Goal: Transaction & Acquisition: Download file/media

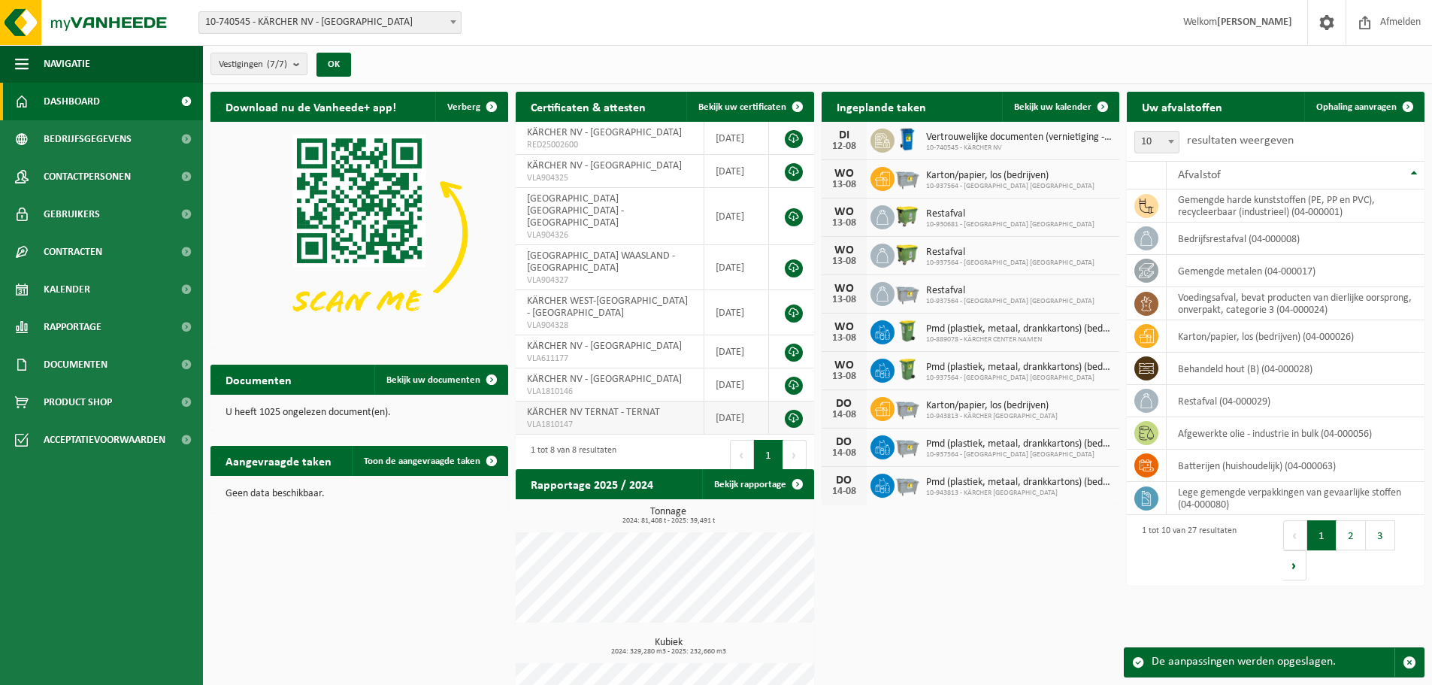
click at [796, 410] on link at bounding box center [794, 419] width 18 height 18
click at [795, 377] on link at bounding box center [794, 386] width 18 height 18
click at [792, 344] on link at bounding box center [794, 353] width 18 height 18
click at [791, 305] on link at bounding box center [794, 314] width 18 height 18
click at [791, 259] on link at bounding box center [794, 268] width 18 height 18
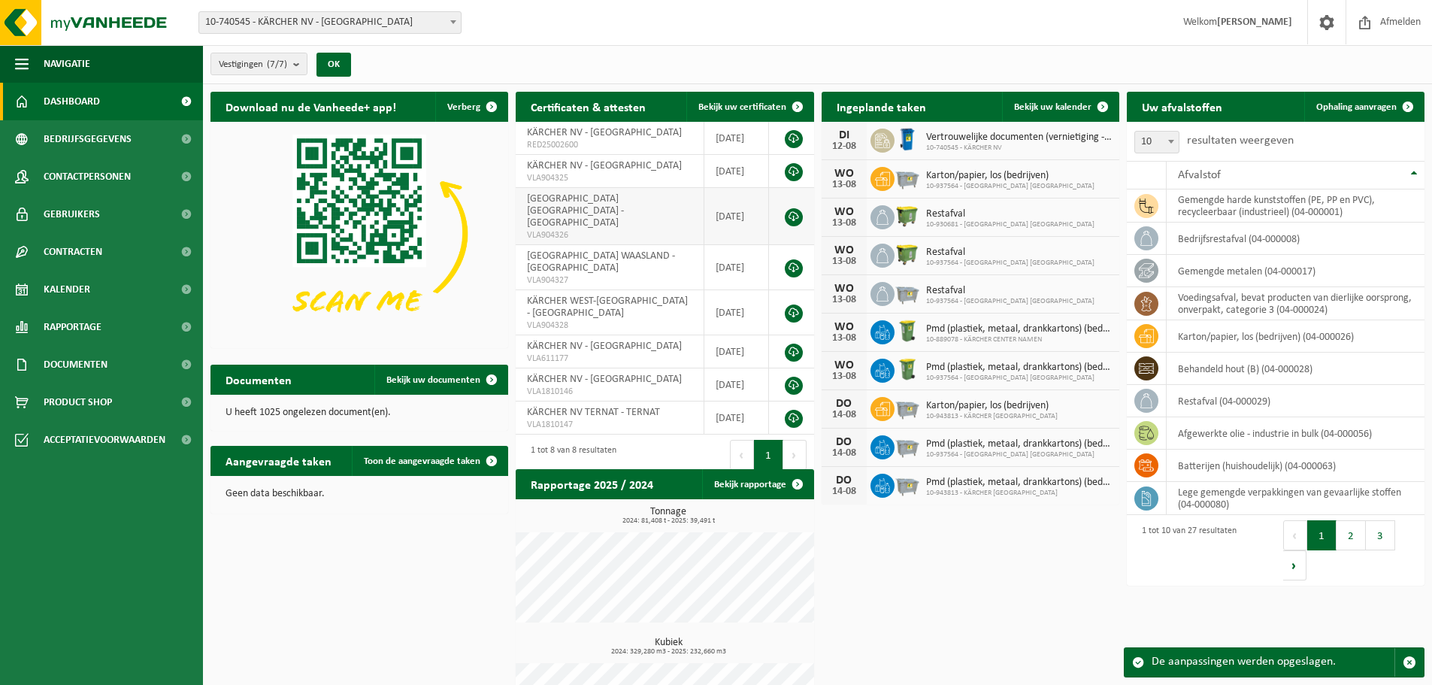
click at [791, 211] on link at bounding box center [794, 217] width 18 height 18
click at [792, 172] on link at bounding box center [794, 172] width 18 height 18
click at [788, 138] on link at bounding box center [794, 139] width 18 height 18
click at [1352, 538] on button "2" at bounding box center [1351, 535] width 29 height 30
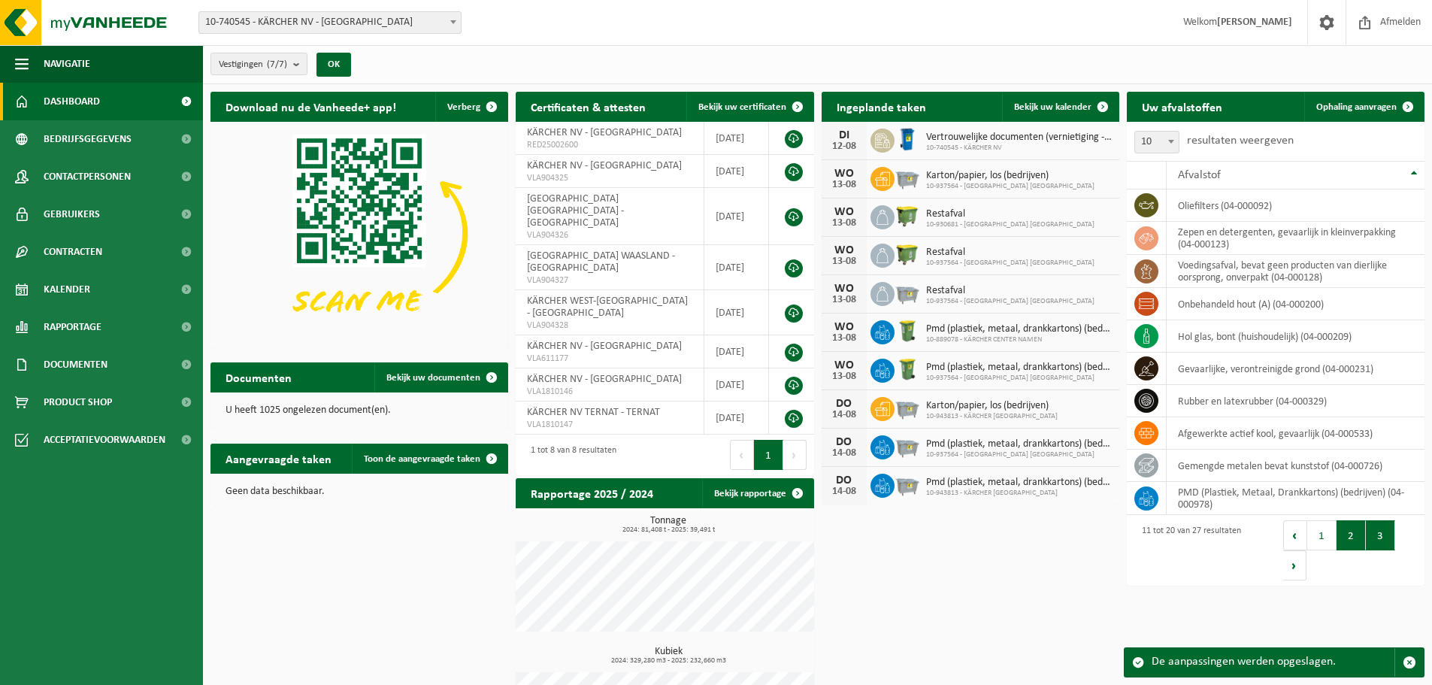
click at [1381, 535] on button "3" at bounding box center [1380, 535] width 29 height 30
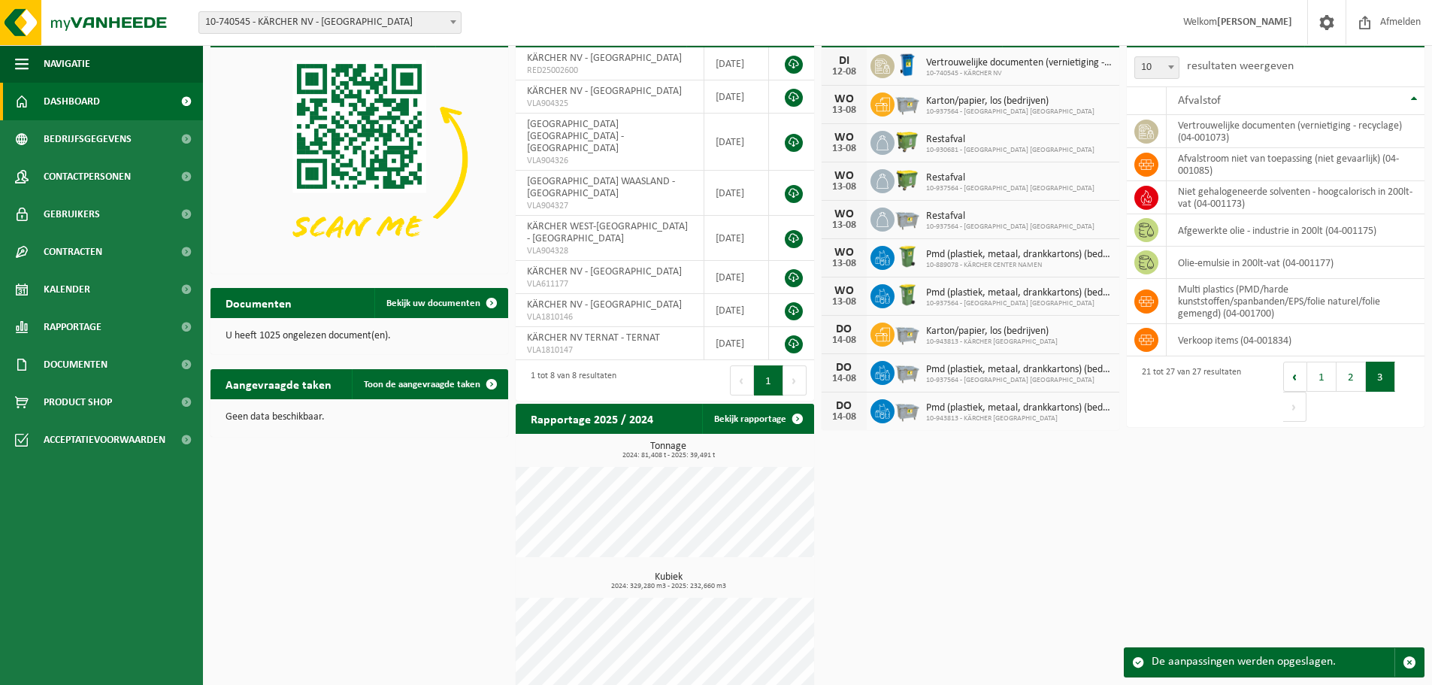
scroll to position [92, 0]
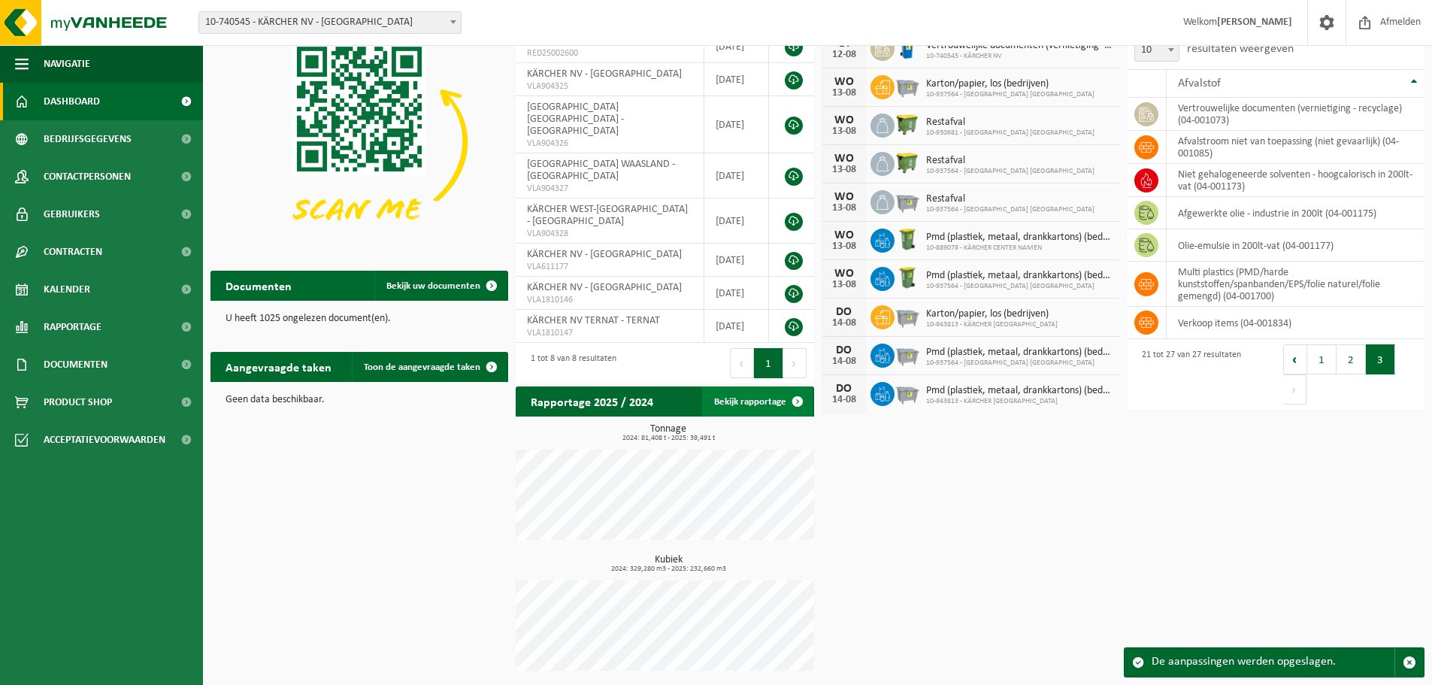
click at [798, 400] on span at bounding box center [798, 402] width 30 height 30
